Goal: Find specific page/section

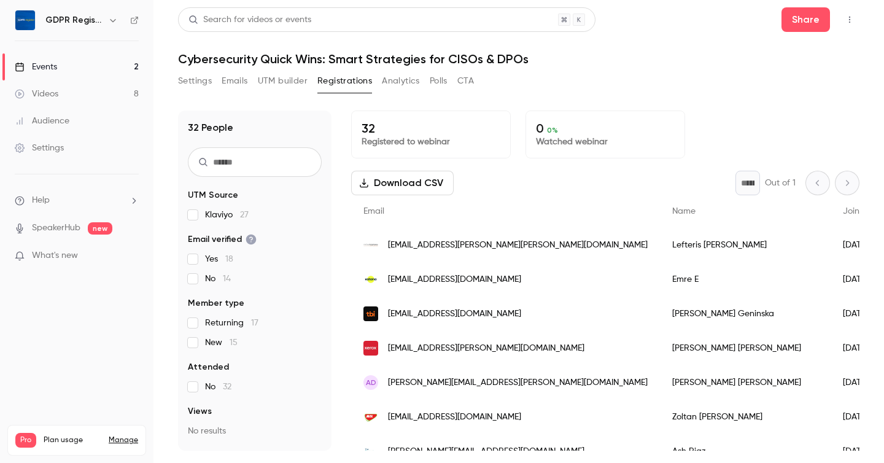
click at [528, 80] on div "Settings Emails UTM builder Registrations Analytics Polls CTA" at bounding box center [519, 83] width 682 height 25
click at [593, 64] on h1 "Cybersecurity Quick Wins: Smart Strategies for CISOs & DPOs" at bounding box center [519, 59] width 682 height 15
click at [133, 20] on icon at bounding box center [134, 20] width 9 height 9
